Goal: Task Accomplishment & Management: Complete application form

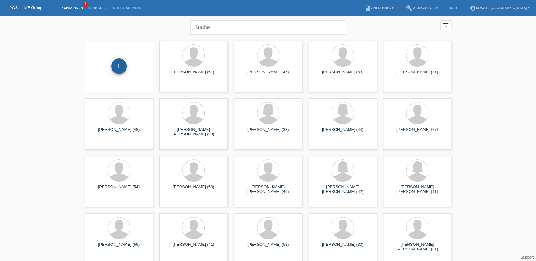
click at [116, 68] on div "+" at bounding box center [119, 66] width 16 height 16
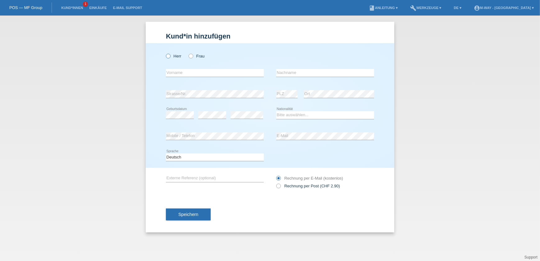
click at [165, 53] on icon at bounding box center [165, 53] width 0 height 0
click at [167, 56] on input "Herr" at bounding box center [168, 56] width 4 height 4
radio input "true"
click at [205, 71] on input "text" at bounding box center [215, 73] width 98 height 8
type input "[PERSON_NAME]"
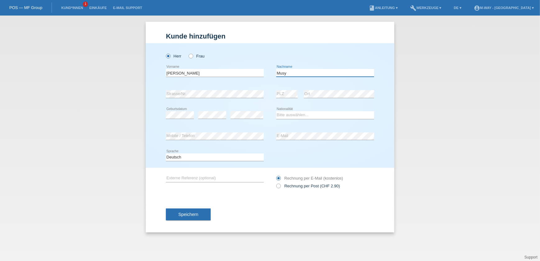
type input "Musy"
click at [280, 115] on select "Bitte auswählen... Schweiz Deutschland Liechtenstein Österreich ------------ Af…" at bounding box center [325, 114] width 98 height 7
select select "CH"
click at [276, 111] on select "Bitte auswählen... Schweiz Deutschland Liechtenstein Österreich ------------ Af…" at bounding box center [325, 114] width 98 height 7
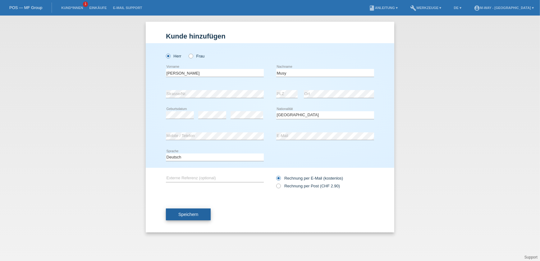
click at [195, 212] on span "Speichern" at bounding box center [188, 214] width 20 height 5
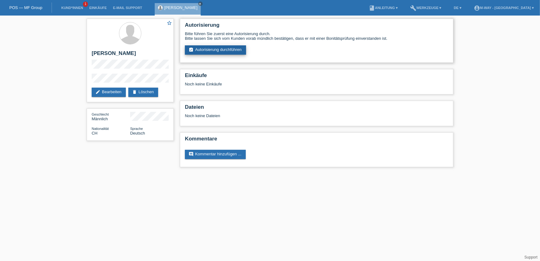
click at [216, 48] on link "assignment_turned_in Autorisierung durchführen" at bounding box center [215, 49] width 61 height 9
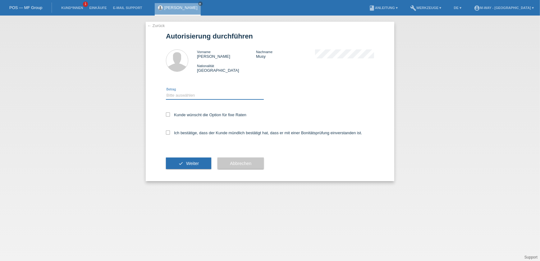
click at [199, 96] on select "Bitte auswählen CHF 1.00 - CHF 499.00 CHF 500.00 - CHF 1'999.00 CHF 2'000.00 - …" at bounding box center [215, 95] width 98 height 7
select select "2"
click at [166, 92] on select "Bitte auswählen CHF 1.00 - CHF 499.00 CHF 500.00 - CHF 1'999.00 CHF 2'000.00 - …" at bounding box center [215, 95] width 98 height 7
click at [167, 114] on icon at bounding box center [168, 114] width 4 height 4
click at [167, 114] on input "Kunde wünscht die Option für fixe Raten" at bounding box center [168, 114] width 4 height 4
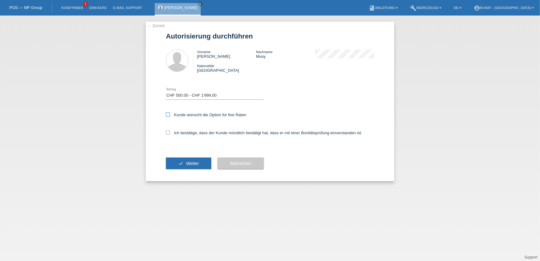
checkbox input "true"
click at [168, 133] on icon at bounding box center [168, 132] width 4 height 4
click at [168, 133] on input "Ich bestätige, dass der Kunde mündlich bestätigt hat, dass er mit einer Bonität…" at bounding box center [168, 132] width 4 height 4
checkbox input "true"
click at [192, 163] on span "Weiter" at bounding box center [192, 163] width 13 height 5
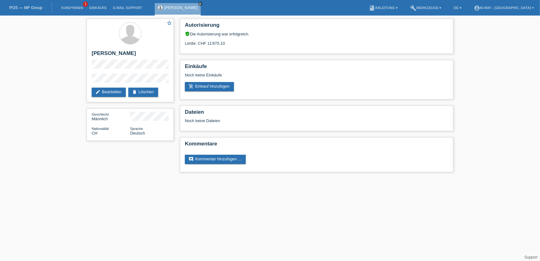
click at [199, 4] on icon "close" at bounding box center [200, 3] width 3 height 3
